Goal: Find contact information: Find contact information

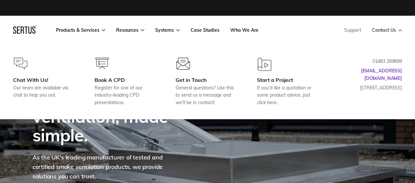
click at [398, 32] on link "Contact Us" at bounding box center [387, 30] width 30 height 6
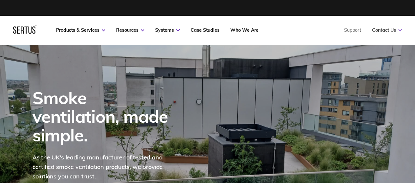
click at [398, 32] on link "Contact Us" at bounding box center [387, 30] width 30 height 6
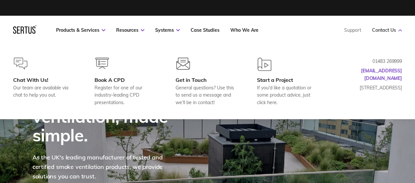
click at [398, 32] on link "Contact Us" at bounding box center [387, 30] width 30 height 6
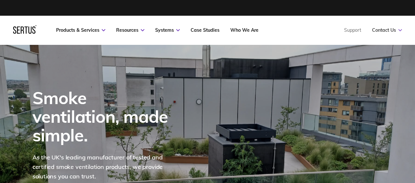
click at [398, 32] on link "Contact Us" at bounding box center [387, 30] width 30 height 6
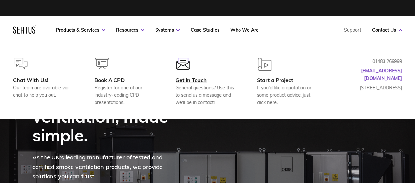
drag, startPoint x: 22, startPoint y: 66, endPoint x: 234, endPoint y: 67, distance: 211.3
click at [234, 67] on div at bounding box center [205, 67] width 60 height 19
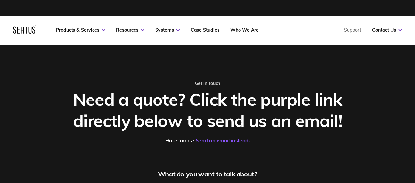
click at [23, 29] on icon at bounding box center [22, 30] width 3 height 7
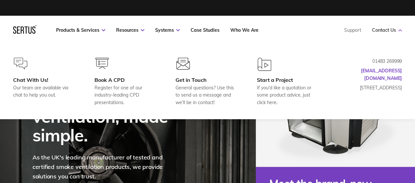
click at [401, 29] on icon at bounding box center [400, 30] width 4 height 2
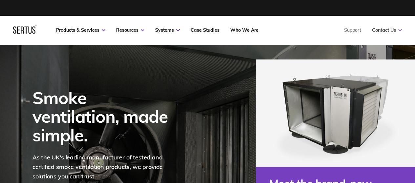
click at [401, 29] on icon at bounding box center [400, 30] width 4 height 2
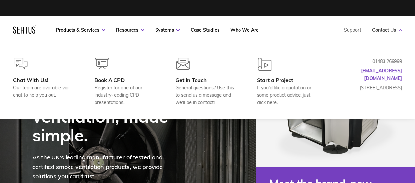
click at [401, 29] on icon at bounding box center [400, 30] width 4 height 2
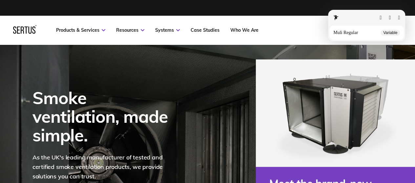
click at [398, 18] on button "button" at bounding box center [399, 17] width 2 height 5
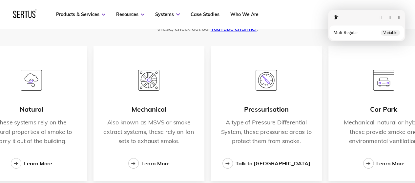
scroll to position [1017, 0]
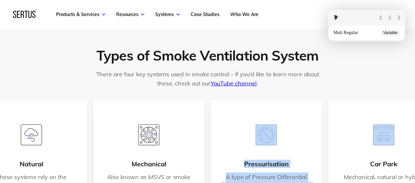
drag, startPoint x: 371, startPoint y: 107, endPoint x: 290, endPoint y: 113, distance: 81.2
click at [290, 113] on html "Menu Resources Systems Products Case Studies Who we are Contact us Support Book…" at bounding box center [207, 105] width 415 height 2245
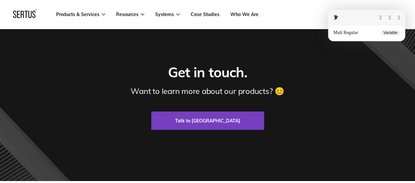
scroll to position [1870, 0]
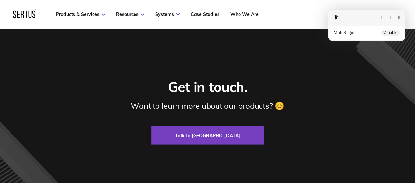
click at [398, 18] on button "button" at bounding box center [399, 17] width 2 height 5
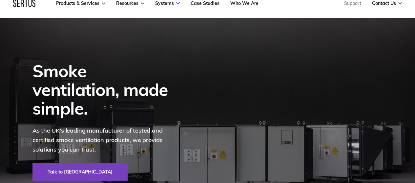
scroll to position [0, 0]
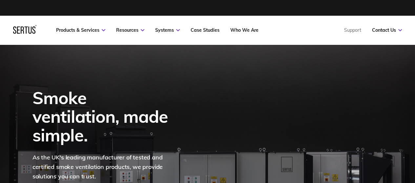
click at [332, 42] on nav "Products & Services Resources Systems Case Studies Who We Are Support Contact U…" at bounding box center [207, 30] width 389 height 29
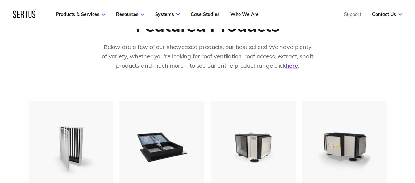
scroll to position [328, 0]
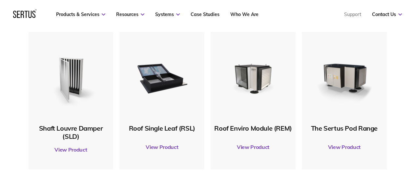
click at [408, 51] on div "Shaft Louvre Damper (SLD) View Product Roof Single Leaf (RSL) View Product Roof…" at bounding box center [207, 113] width 415 height 162
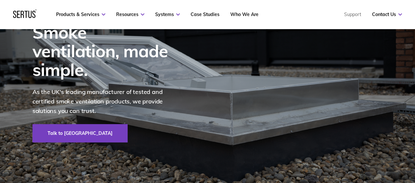
scroll to position [33, 0]
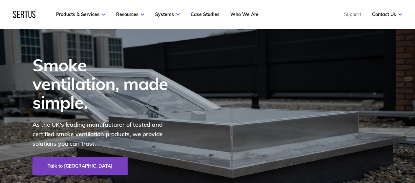
click at [111, 79] on div "Smoke ventilation, made simple." at bounding box center [104, 84] width 144 height 56
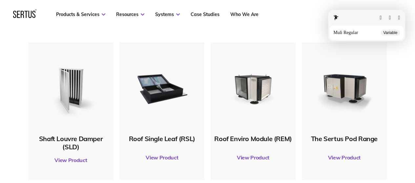
scroll to position [328, 0]
